Goal: Use online tool/utility: Utilize a website feature to perform a specific function

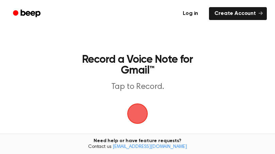
click at [200, 14] on link "Log in" at bounding box center [190, 14] width 29 height 16
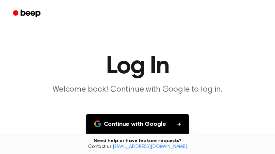
click at [178, 127] on button "Continue with Google" at bounding box center [137, 125] width 103 height 20
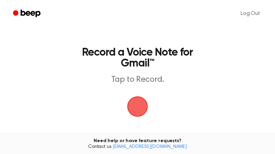
scroll to position [47, 0]
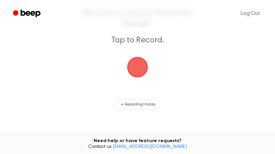
click at [138, 59] on span "button" at bounding box center [137, 67] width 24 height 24
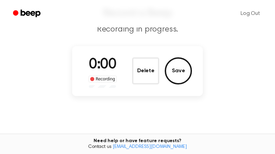
scroll to position [32, 0]
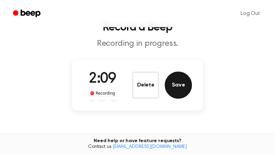
click at [180, 80] on button "Save" at bounding box center [178, 85] width 27 height 27
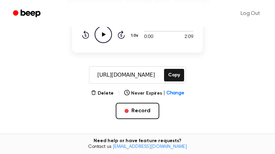
scroll to position [80, 0]
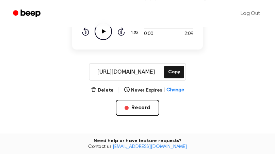
click at [101, 35] on icon "Play Audio" at bounding box center [103, 31] width 17 height 17
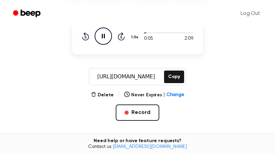
scroll to position [50, 0]
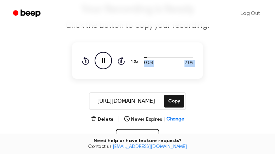
drag, startPoint x: 147, startPoint y: 57, endPoint x: 116, endPoint y: 54, distance: 30.4
click at [116, 54] on div "0:08 2:09 1.0x Rewind 5 seconds Pause Audio Skip 5 seconds" at bounding box center [138, 60] width 112 height 17
click at [143, 47] on div "0:09 2:09 1.0x Rewind 5 seconds Pause Audio Skip 5 seconds" at bounding box center [137, 61] width 131 height 36
drag, startPoint x: 144, startPoint y: 57, endPoint x: 133, endPoint y: 59, distance: 11.3
click at [133, 59] on div "0:11 2:09 1.0x Rewind 5 seconds Pause Audio Skip 5 seconds" at bounding box center [138, 60] width 112 height 17
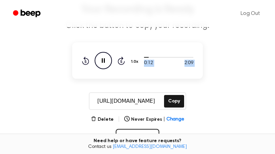
click at [133, 59] on button "1.0x" at bounding box center [135, 62] width 10 height 12
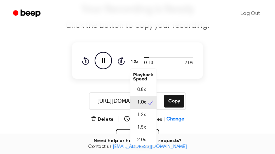
click at [102, 64] on div "0:13 2:09 1.0x Playback Speed 0.8x 1.0x 1.2x 1.5x 2.0x Rewind 5 seconds Pause A…" at bounding box center [138, 60] width 112 height 17
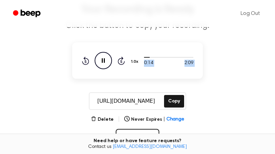
click at [107, 62] on icon "Pause Audio" at bounding box center [103, 60] width 17 height 17
drag, startPoint x: 148, startPoint y: 56, endPoint x: 140, endPoint y: 57, distance: 7.9
click at [140, 57] on div "0:15 2:09 1.0x Rewind 5 seconds Play Audio Skip 5 seconds" at bounding box center [138, 60] width 112 height 17
click at [168, 101] on button "Copy" at bounding box center [174, 101] width 20 height 13
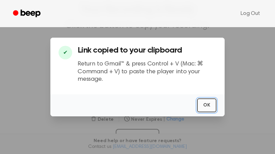
click at [207, 105] on button "OK" at bounding box center [206, 106] width 19 height 14
